Goal: Check status

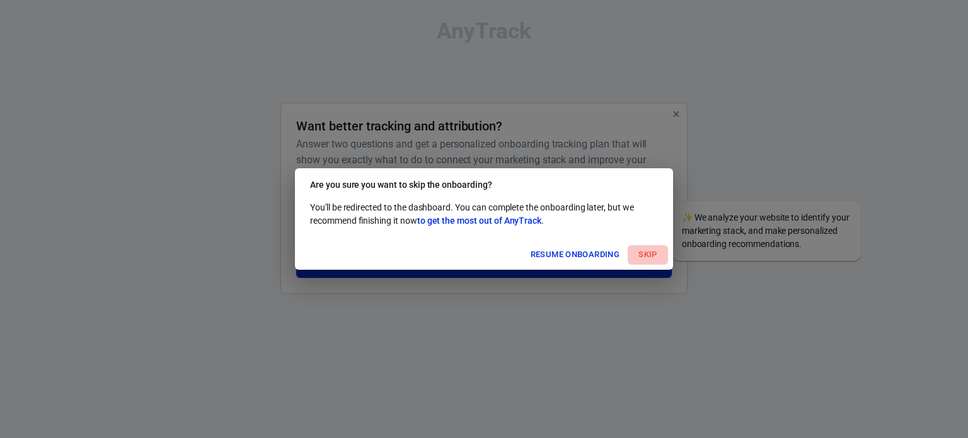
click at [650, 253] on button "Skip" at bounding box center [648, 255] width 40 height 20
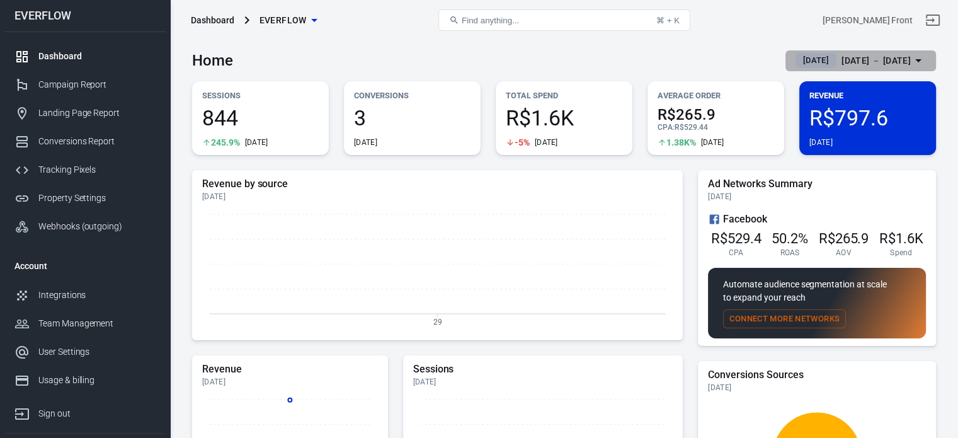
click at [856, 55] on div "[DATE] － [DATE]" at bounding box center [876, 61] width 69 height 16
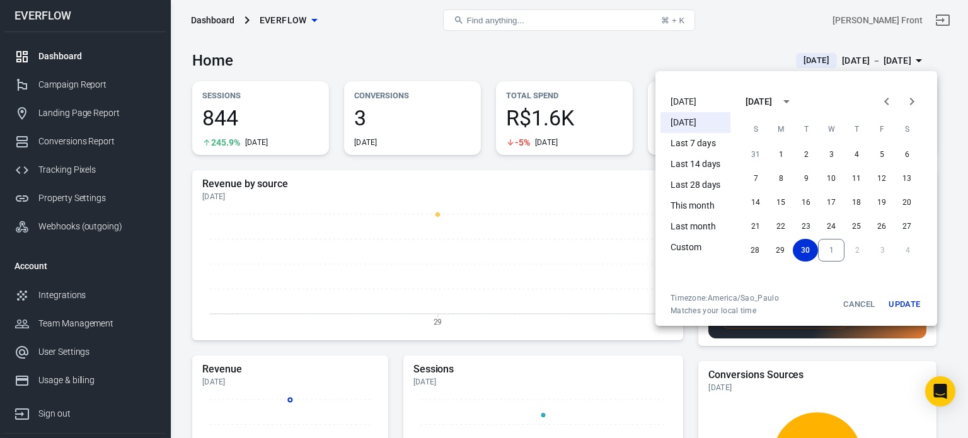
click at [704, 98] on li "[DATE]" at bounding box center [695, 101] width 70 height 21
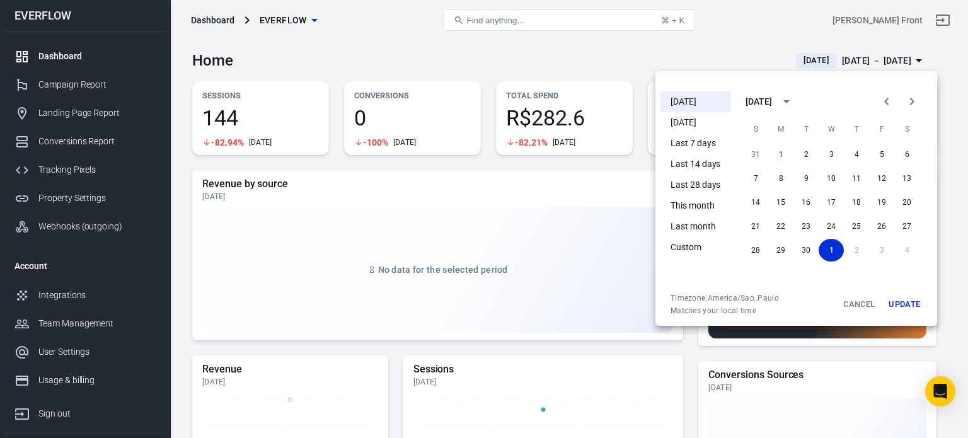
click at [611, 54] on div at bounding box center [484, 219] width 968 height 438
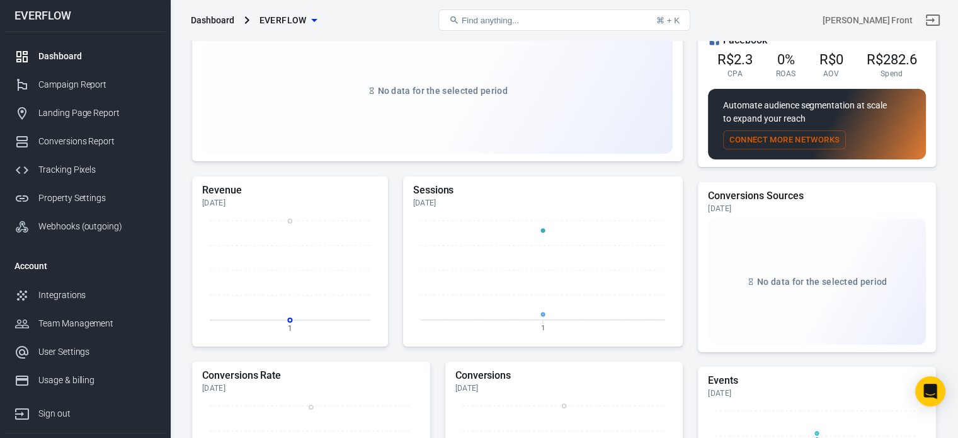
scroll to position [5, 0]
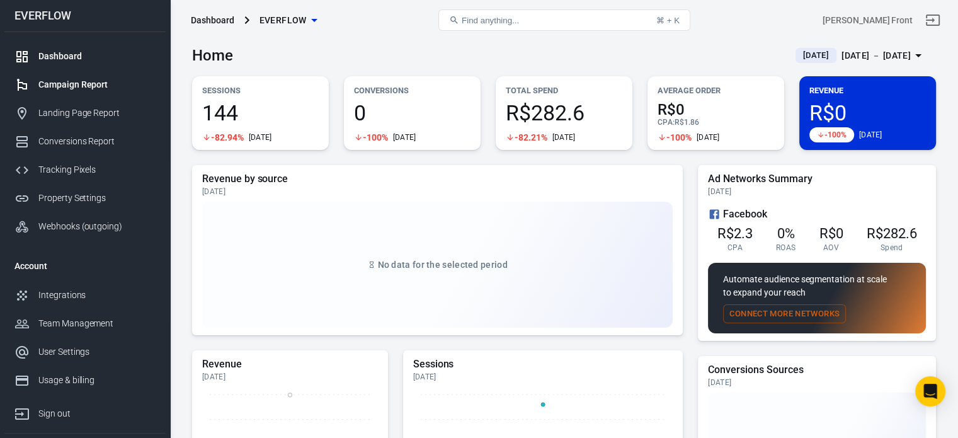
click at [106, 88] on div "Campaign Report" at bounding box center [96, 84] width 117 height 13
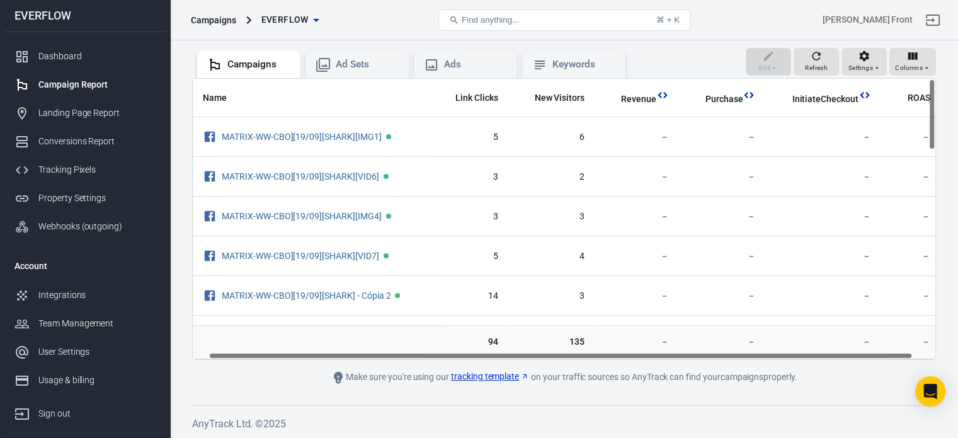
scroll to position [0, 16]
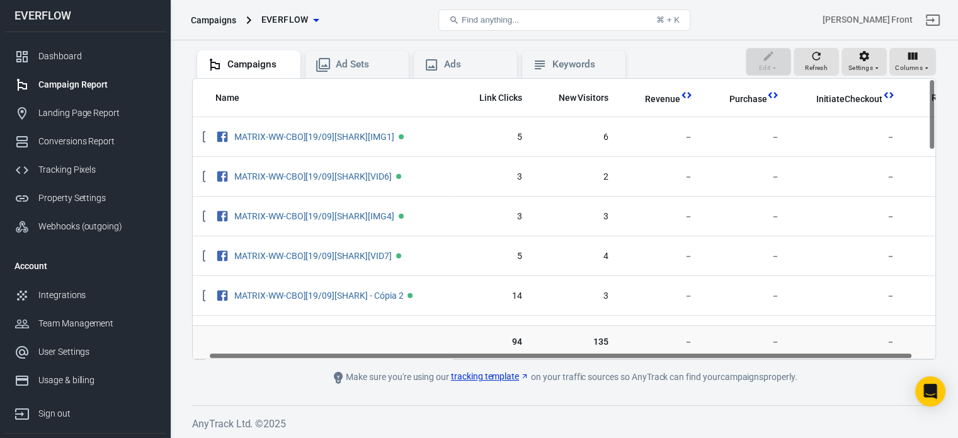
drag, startPoint x: 616, startPoint y: 354, endPoint x: 633, endPoint y: 362, distance: 18.0
click at [633, 362] on main "Verify Ads Integration on Pixel Settings to display your campaigns AnyTrack rel…" at bounding box center [564, 165] width 744 height 439
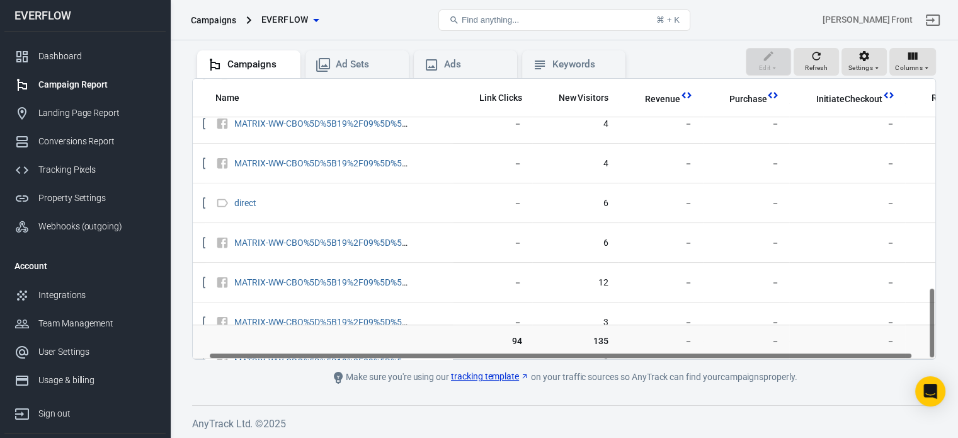
drag, startPoint x: 934, startPoint y: 128, endPoint x: 940, endPoint y: 312, distance: 184.1
click at [940, 312] on div "Verify Ads Integration on Pixel Settings to display your campaigns AnyTrack rel…" at bounding box center [564, 186] width 788 height 506
